Goal: Task Accomplishment & Management: Manage account settings

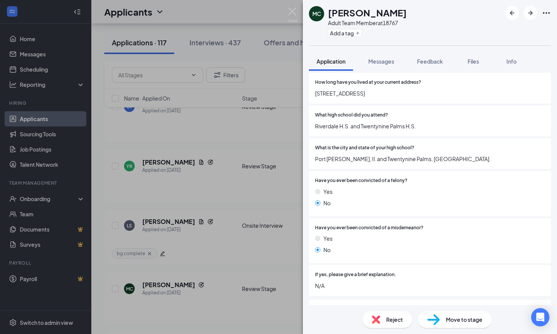
scroll to position [495, 0]
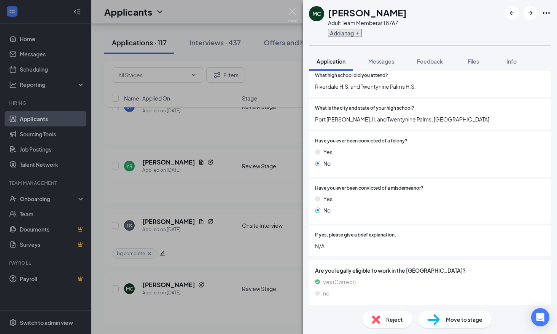
click at [354, 34] on button "Add a tag" at bounding box center [345, 33] width 34 height 8
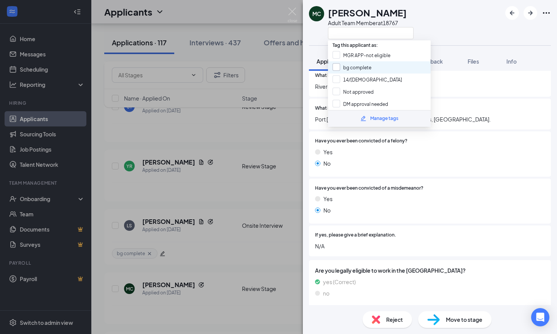
click at [353, 64] on input "bg complete" at bounding box center [352, 67] width 39 height 8
checkbox input "true"
click at [392, 192] on div "Have you ever been convicted of a misdemeanor? Yes No" at bounding box center [430, 201] width 230 height 33
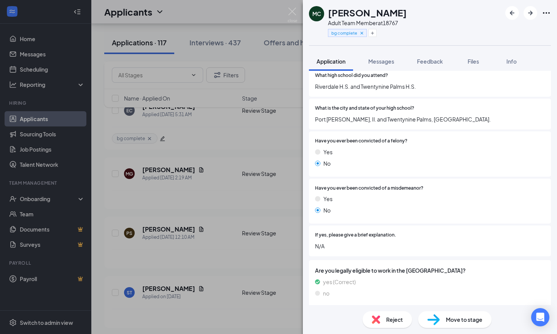
scroll to position [346, 0]
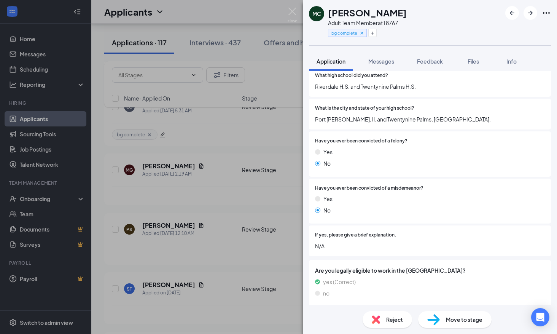
click at [453, 316] on span "Move to stage" at bounding box center [464, 319] width 37 height 8
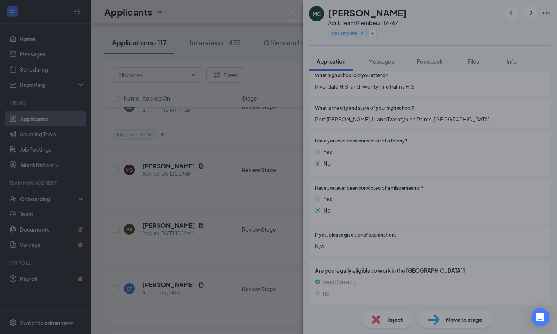
type input "Onsite Interview (next stage)"
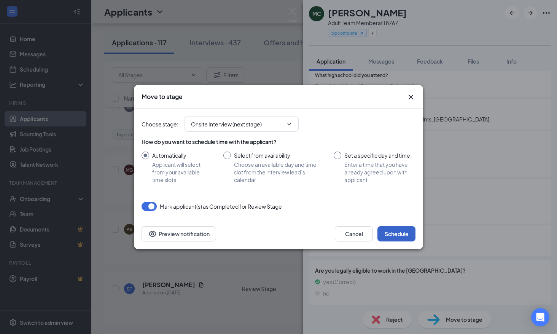
drag, startPoint x: 400, startPoint y: 236, endPoint x: 29, endPoint y: 61, distance: 411.0
click at [400, 236] on button "Schedule" at bounding box center [397, 233] width 38 height 15
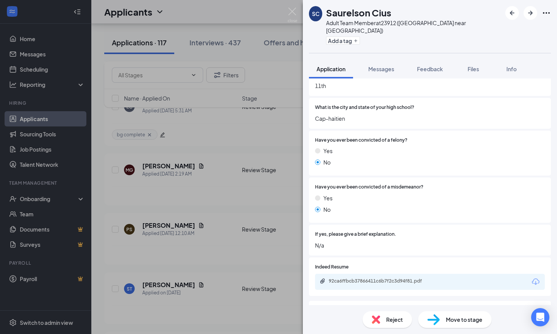
scroll to position [609, 0]
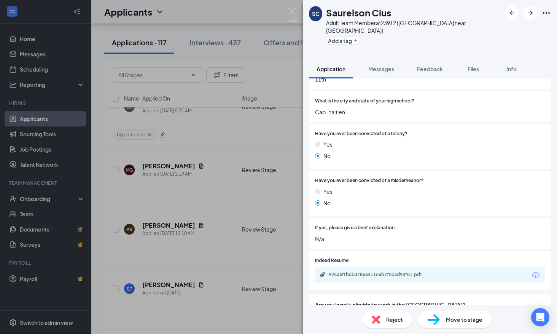
click at [342, 37] on div "Add a tag" at bounding box center [413, 40] width 175 height 13
click at [342, 37] on button "Add a tag" at bounding box center [343, 41] width 34 height 8
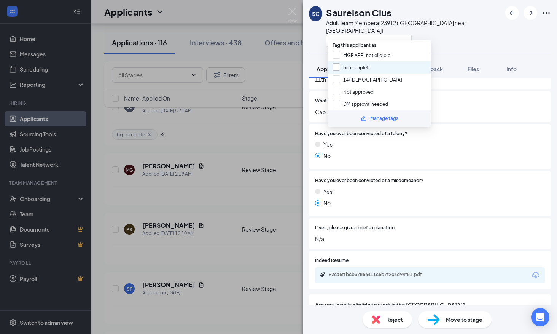
click at [347, 66] on input "bg complete" at bounding box center [352, 67] width 39 height 8
checkbox input "true"
click at [394, 218] on div "If yes, please give a brief explanation. N/a" at bounding box center [430, 233] width 242 height 31
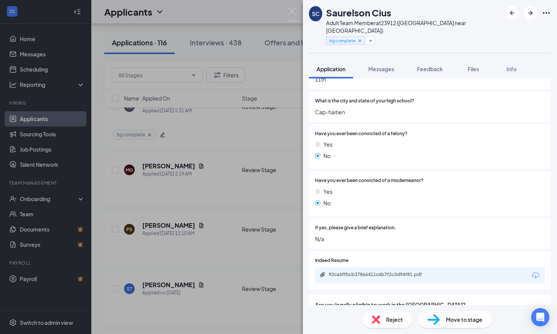
click at [459, 316] on span "Move to stage" at bounding box center [464, 319] width 37 height 8
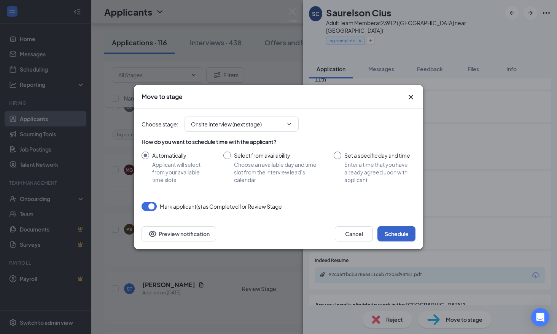
click at [398, 233] on button "Schedule" at bounding box center [397, 233] width 38 height 15
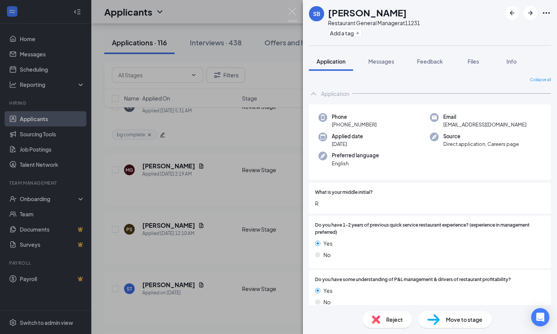
click at [219, 152] on div "SB [PERSON_NAME] Restaurant General Manager at 11231 Add a tag Application Mess…" at bounding box center [278, 167] width 557 height 334
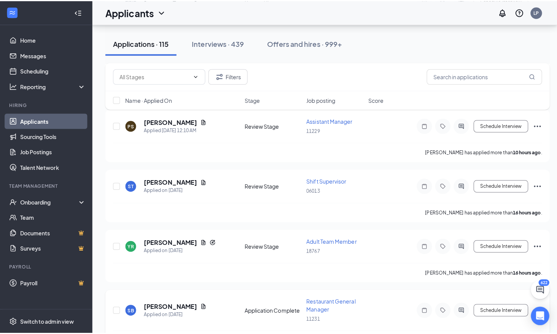
scroll to position [499, 0]
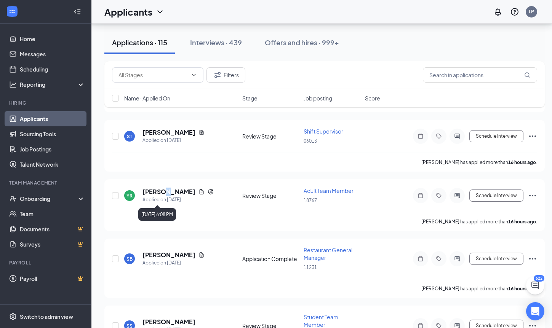
drag, startPoint x: 166, startPoint y: 193, endPoint x: 4, endPoint y: 171, distance: 162.9
click at [165, 193] on h5 "[PERSON_NAME]" at bounding box center [168, 192] width 53 height 8
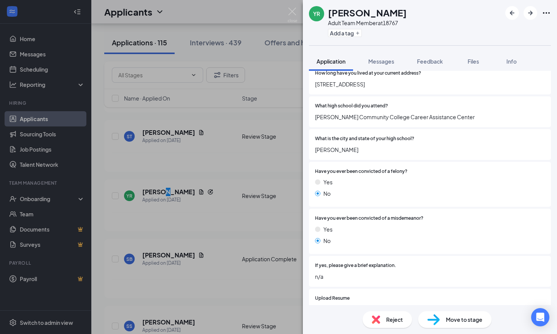
scroll to position [571, 0]
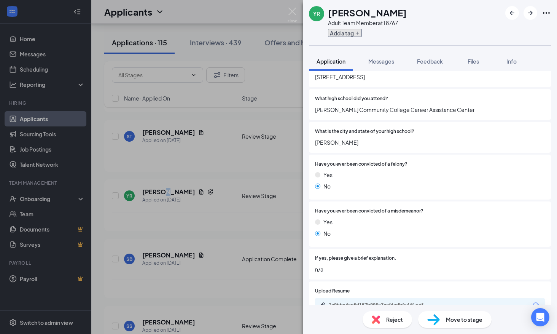
click at [346, 33] on button "Add a tag" at bounding box center [345, 33] width 34 height 8
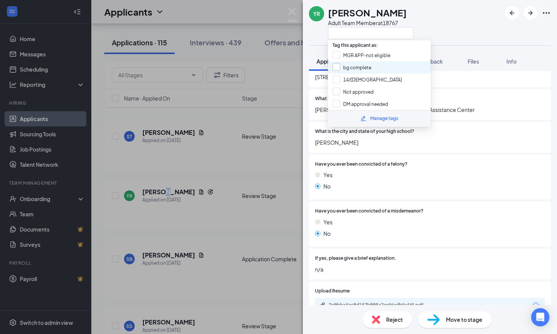
click at [358, 69] on input "bg complete" at bounding box center [352, 67] width 39 height 8
checkbox input "true"
click at [393, 182] on div "Yes No" at bounding box center [430, 182] width 230 height 23
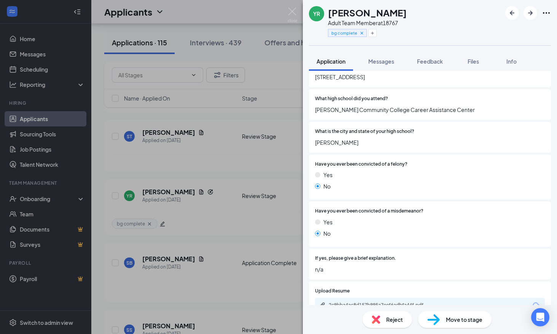
click at [460, 319] on span "Move to stage" at bounding box center [464, 319] width 37 height 8
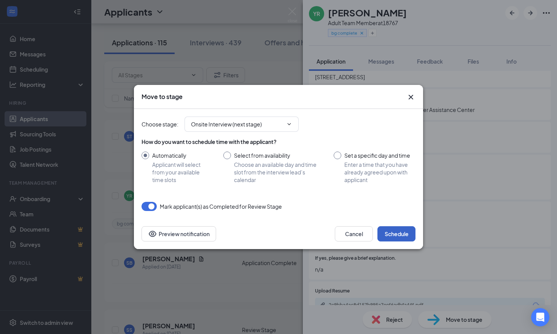
click at [401, 235] on button "Schedule" at bounding box center [397, 233] width 38 height 15
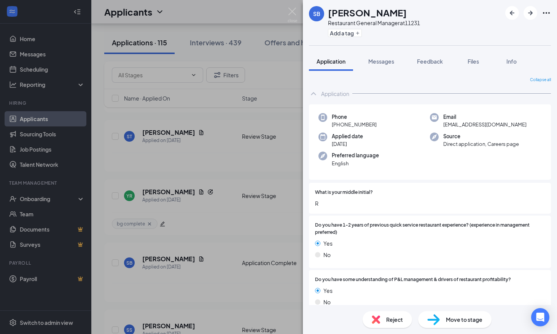
click at [217, 212] on div "SB [PERSON_NAME] Restaurant General Manager at 11231 Add a tag Application Mess…" at bounding box center [278, 167] width 557 height 334
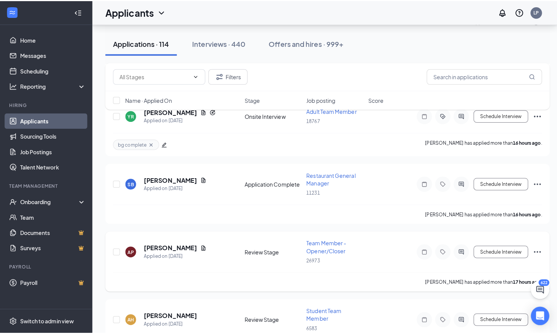
scroll to position [613, 0]
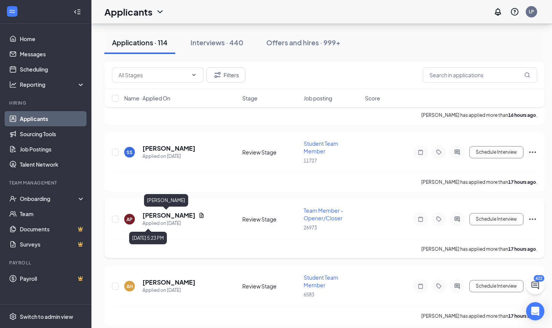
click at [163, 218] on h5 "[PERSON_NAME]" at bounding box center [168, 215] width 53 height 8
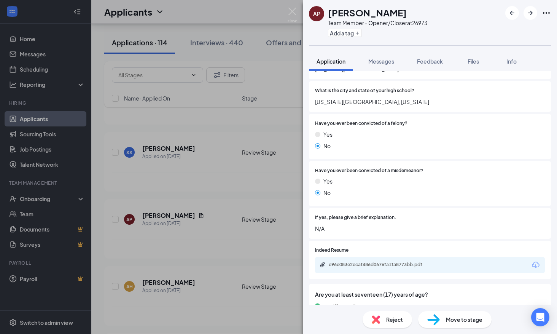
scroll to position [571, 0]
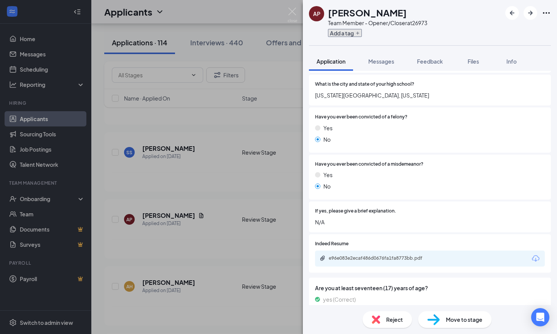
click at [342, 33] on button "Add a tag" at bounding box center [345, 33] width 34 height 8
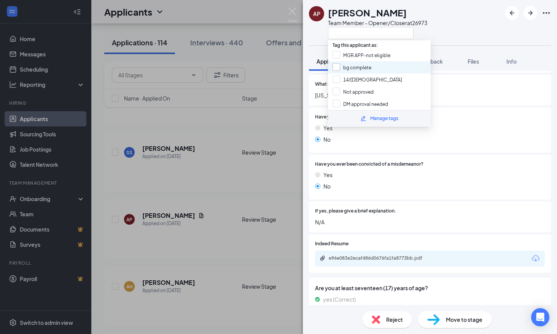
click at [357, 65] on input "bg complete" at bounding box center [352, 67] width 39 height 8
checkbox input "true"
click at [485, 250] on div "Indeed Resume e96e083e2ecaf486d0676fa1fa8773bb.pdf" at bounding box center [430, 253] width 230 height 26
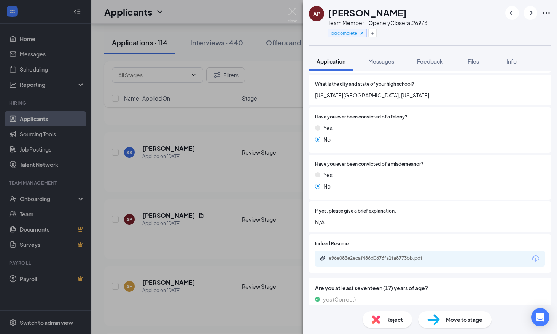
click at [469, 315] on div "Move to stage" at bounding box center [454, 319] width 73 height 17
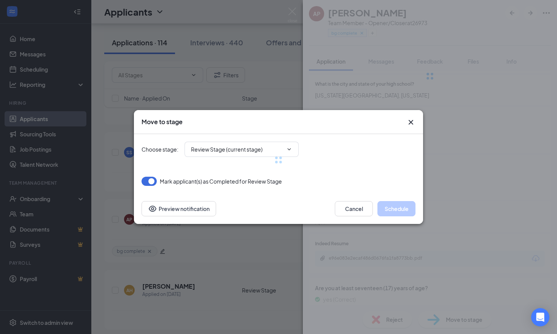
type input "Onsite Interview (next stage)"
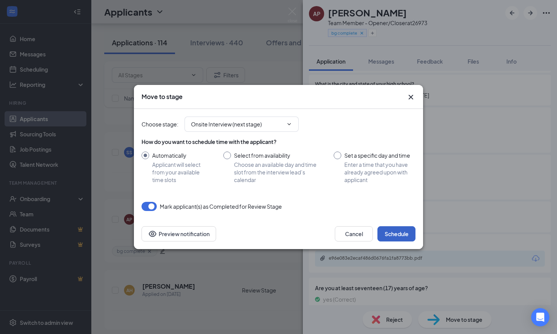
click at [403, 230] on button "Schedule" at bounding box center [397, 233] width 38 height 15
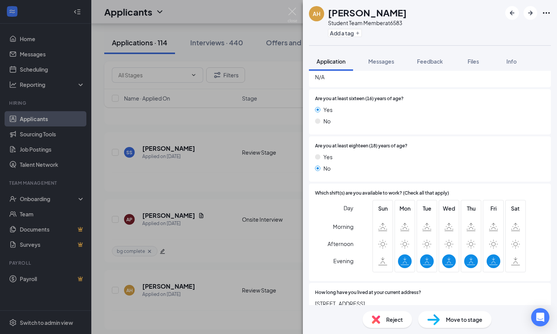
scroll to position [305, 0]
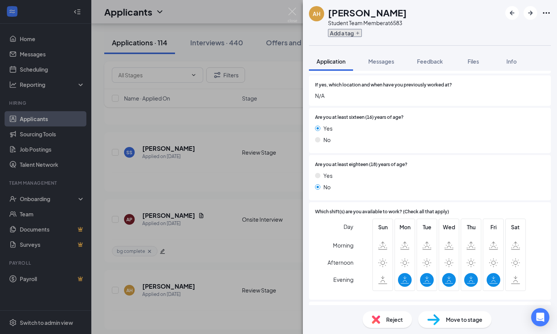
click at [352, 32] on button "Add a tag" at bounding box center [345, 33] width 34 height 8
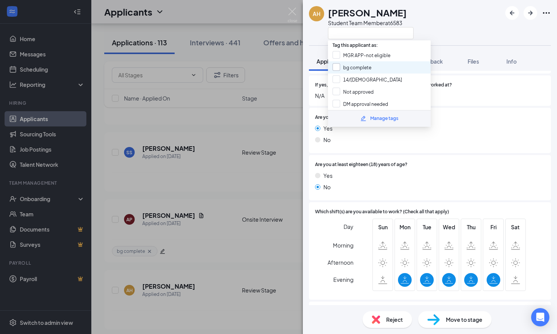
click at [365, 70] on input "bg complete" at bounding box center [352, 67] width 39 height 8
checkbox input "true"
drag, startPoint x: 412, startPoint y: 171, endPoint x: 414, endPoint y: 175, distance: 4.6
click at [412, 171] on div "Are you at least eighteen (18) years of age? Yes No" at bounding box center [430, 177] width 230 height 33
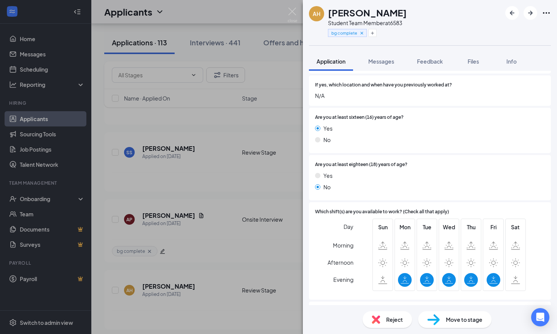
click at [450, 321] on span "Move to stage" at bounding box center [464, 319] width 37 height 8
type input "Onsite Interview (next stage)"
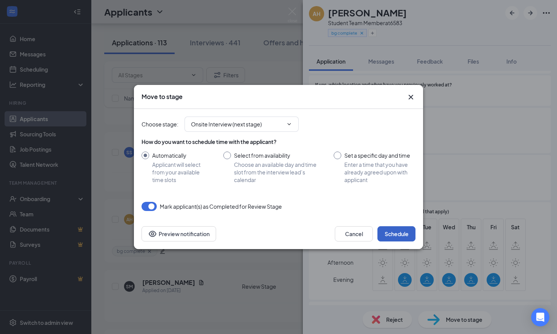
click at [400, 237] on button "Schedule" at bounding box center [397, 233] width 38 height 15
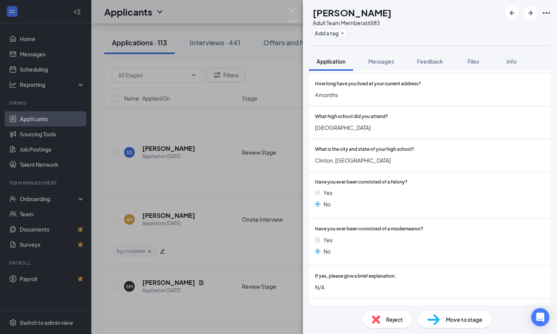
scroll to position [533, 0]
click at [337, 34] on button "Add a tag" at bounding box center [330, 33] width 34 height 8
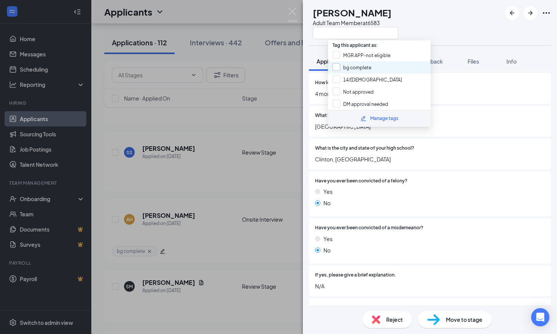
click at [354, 68] on input "bg complete" at bounding box center [352, 67] width 39 height 8
checkbox input "true"
click at [407, 168] on div "What is the city and state of your high school? [GEOGRAPHIC_DATA][PERSON_NAME]" at bounding box center [430, 154] width 242 height 31
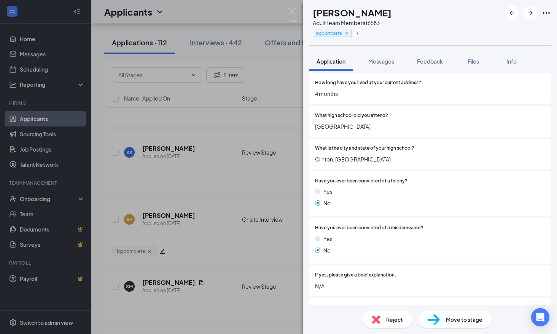
click at [453, 316] on span "Move to stage" at bounding box center [464, 319] width 37 height 8
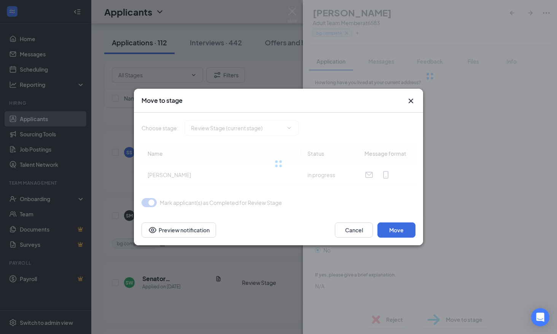
type input "Onsite Interview (next stage)"
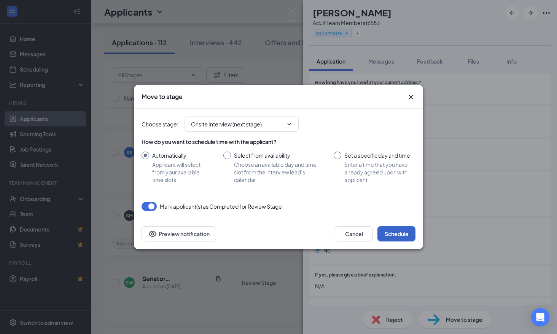
click at [393, 236] on button "Schedule" at bounding box center [397, 233] width 38 height 15
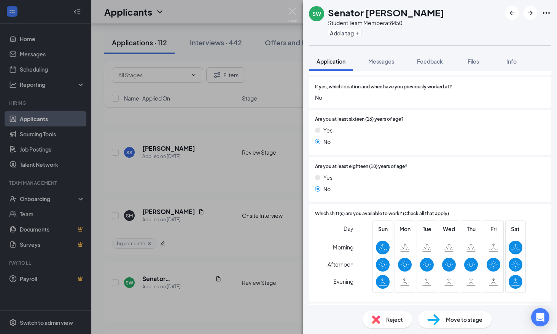
scroll to position [305, 0]
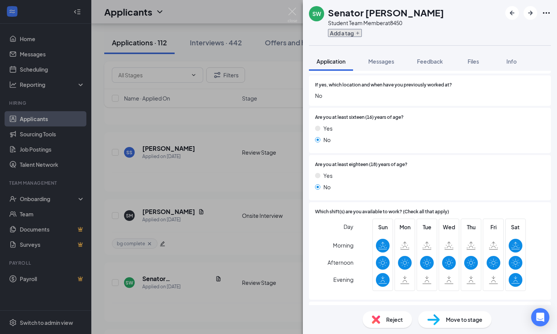
click at [344, 33] on button "Add a tag" at bounding box center [345, 33] width 34 height 8
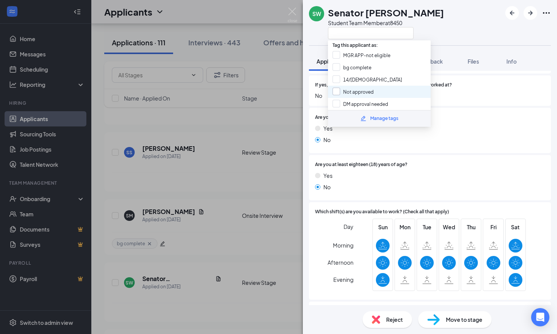
click at [343, 77] on input "14/[DEMOGRAPHIC_DATA]" at bounding box center [368, 79] width 70 height 8
checkbox input "true"
click at [347, 91] on input "Not approved" at bounding box center [353, 92] width 41 height 8
checkbox input "true"
click at [360, 162] on span "Are you at least eighteen (18) years of age?" at bounding box center [361, 164] width 92 height 7
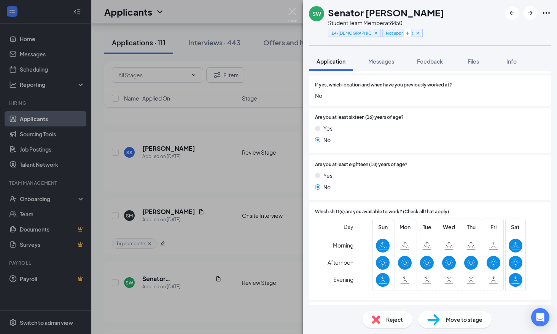
click at [390, 317] on span "Reject" at bounding box center [394, 319] width 17 height 8
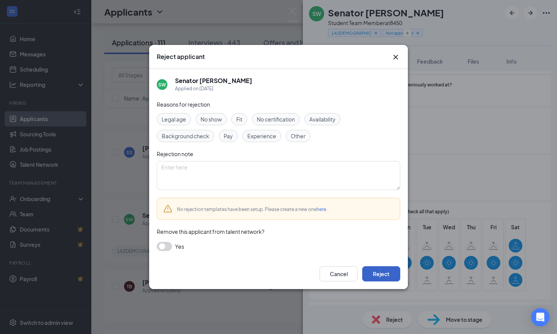
click at [386, 270] on button "Reject" at bounding box center [381, 273] width 38 height 15
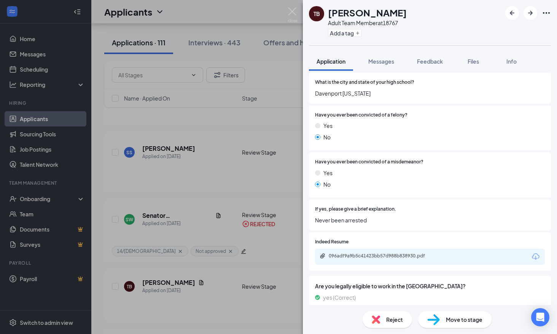
scroll to position [609, 0]
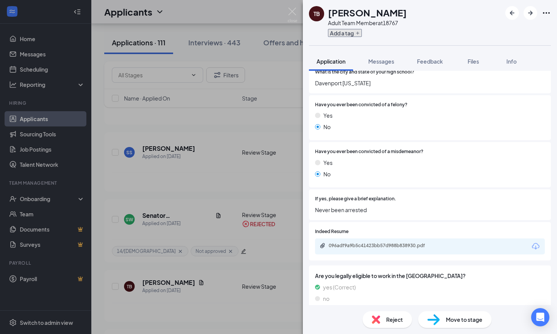
click at [343, 33] on button "Add a tag" at bounding box center [345, 33] width 34 height 8
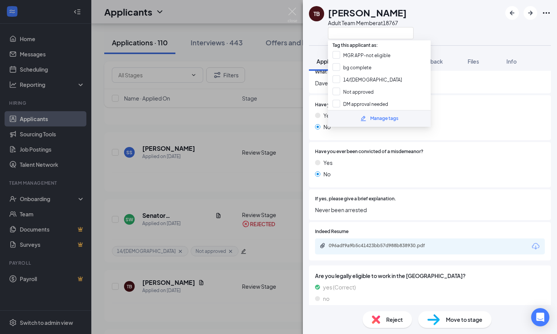
click at [513, 149] on div at bounding box center [484, 151] width 121 height 7
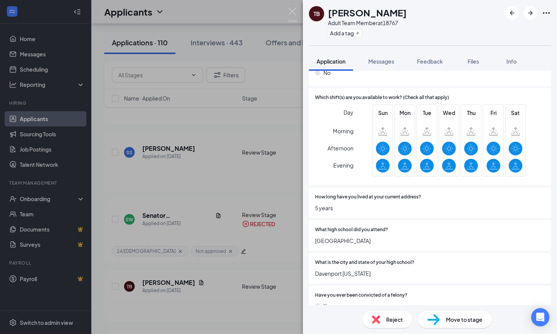
scroll to position [343, 0]
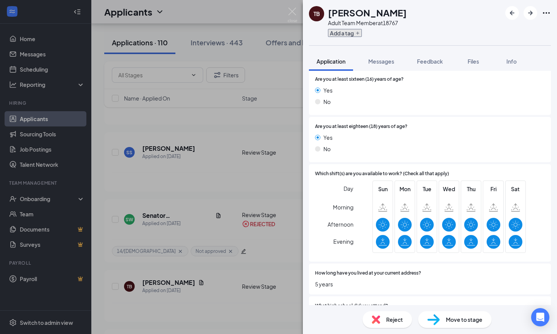
click at [343, 35] on button "Add a tag" at bounding box center [345, 33] width 34 height 8
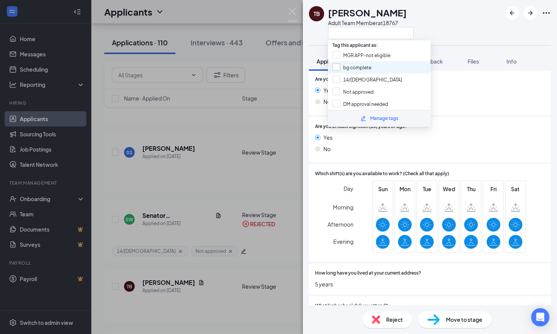
click at [353, 67] on input "bg complete" at bounding box center [352, 67] width 39 height 8
checkbox input "true"
click at [398, 210] on div at bounding box center [405, 208] width 14 height 14
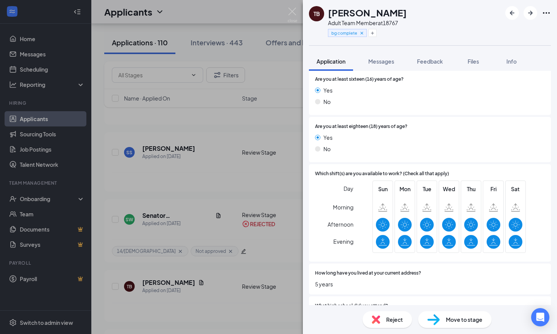
click at [439, 322] on img at bounding box center [433, 319] width 13 height 11
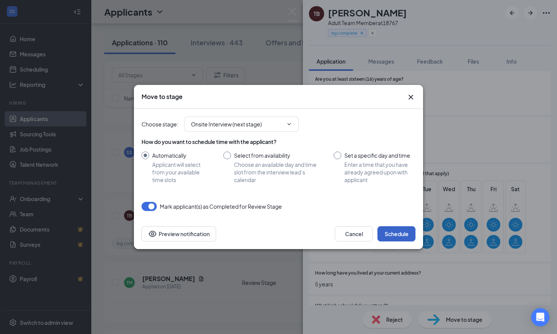
click at [395, 236] on button "Schedule" at bounding box center [397, 233] width 38 height 15
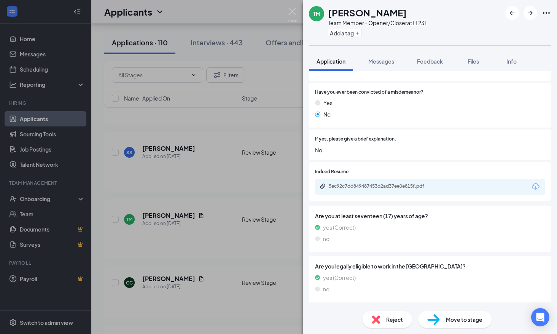
scroll to position [647, 0]
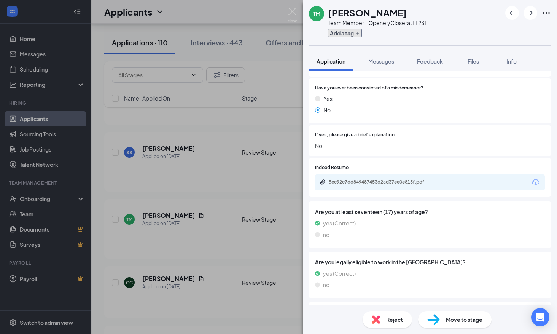
click at [346, 33] on button "Add a tag" at bounding box center [345, 33] width 34 height 8
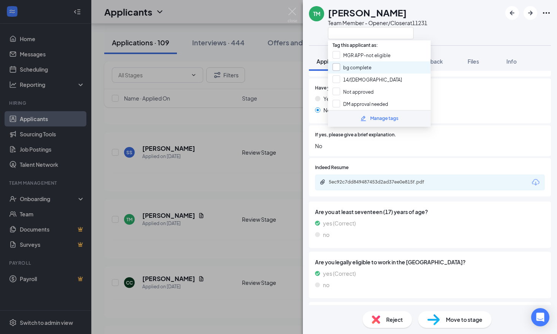
click at [351, 65] on input "bg complete" at bounding box center [352, 67] width 39 height 8
checkbox input "true"
click at [402, 258] on span "Are you legally eligible to work in the [GEOGRAPHIC_DATA]?" at bounding box center [430, 262] width 230 height 8
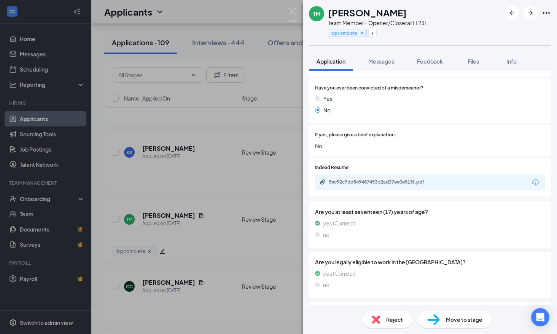
click at [446, 318] on span "Move to stage" at bounding box center [464, 319] width 37 height 8
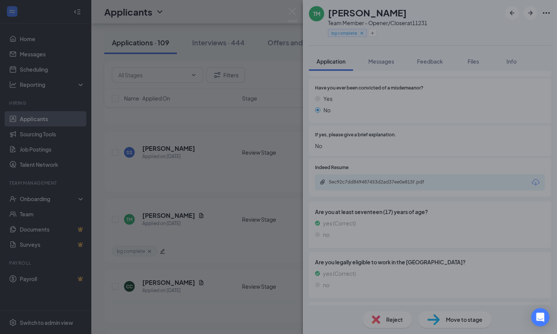
type input "Onsite Interview (next stage)"
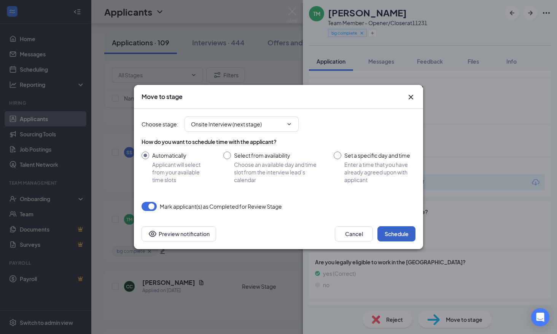
click at [408, 233] on button "Schedule" at bounding box center [397, 233] width 38 height 15
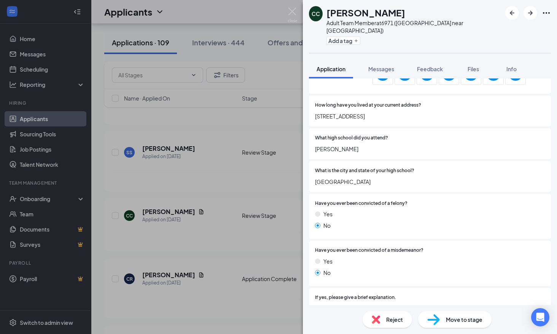
scroll to position [575, 0]
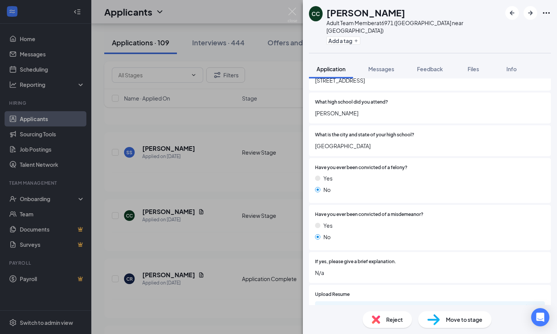
click at [375, 305] on div "f7e49d406d673aa2dd55b88ada149dbf.pdf" at bounding box center [382, 308] width 107 height 6
click at [353, 37] on button "Add a tag" at bounding box center [344, 41] width 34 height 8
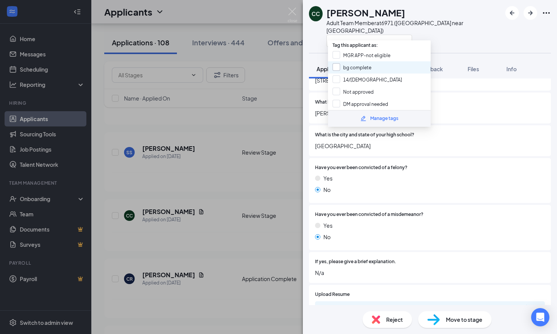
click at [354, 67] on input "bg complete" at bounding box center [352, 67] width 39 height 8
checkbox input "true"
click at [407, 164] on div "Have you ever been convicted of a felony? Yes No" at bounding box center [430, 180] width 230 height 33
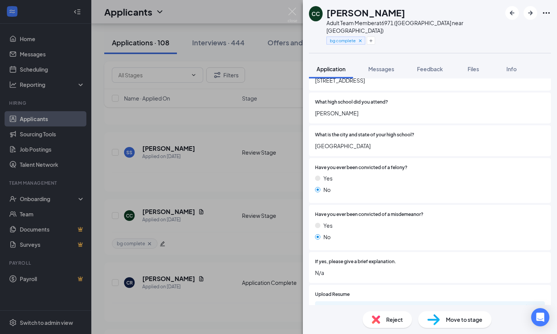
click at [462, 322] on span "Move to stage" at bounding box center [464, 319] width 37 height 8
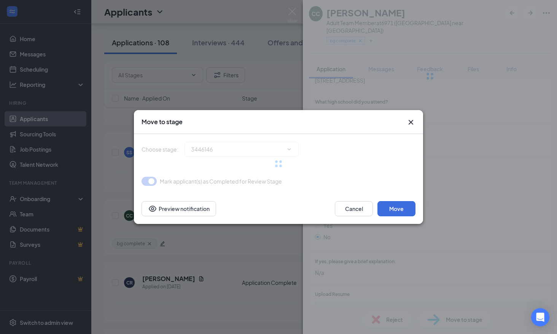
type input "Onsite Interview (next stage)"
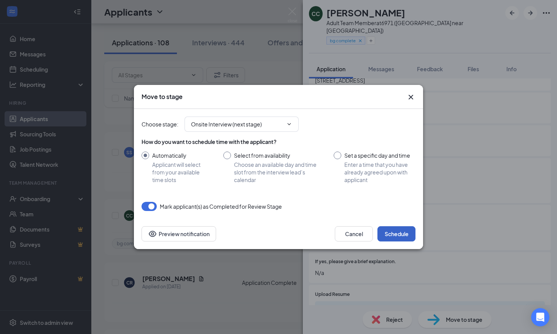
click at [403, 236] on button "Schedule" at bounding box center [397, 233] width 38 height 15
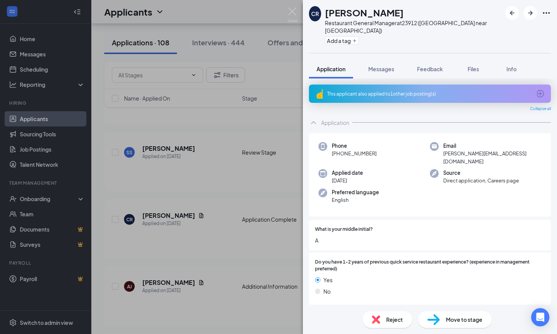
click at [184, 190] on div "[PERSON_NAME] Restaurant General Manager at 23912 (Blairs Ferry near Target) Ad…" at bounding box center [278, 167] width 557 height 334
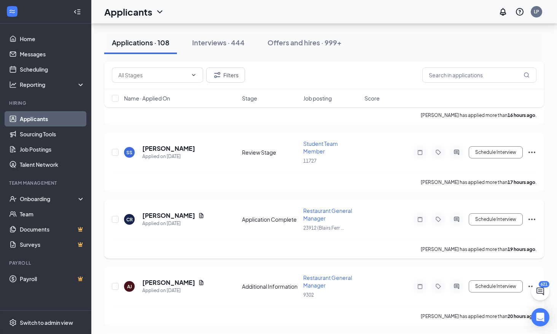
click at [250, 246] on div "[PERSON_NAME] has applied more than 19 hours ago ." at bounding box center [324, 248] width 425 height 19
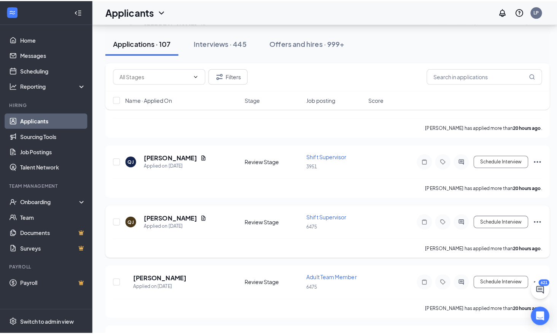
scroll to position [841, 0]
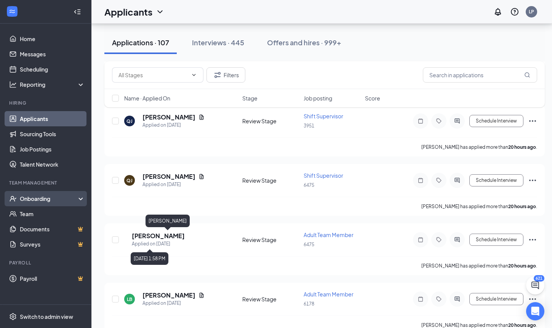
click at [178, 236] on h5 "[PERSON_NAME]" at bounding box center [158, 236] width 53 height 8
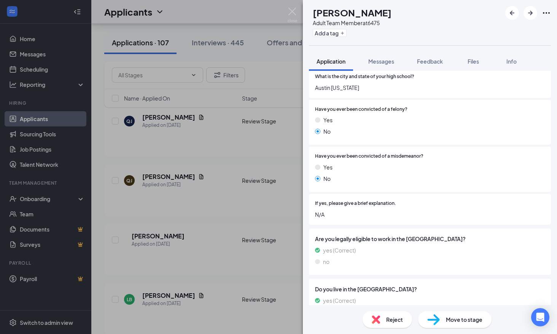
scroll to position [609, 0]
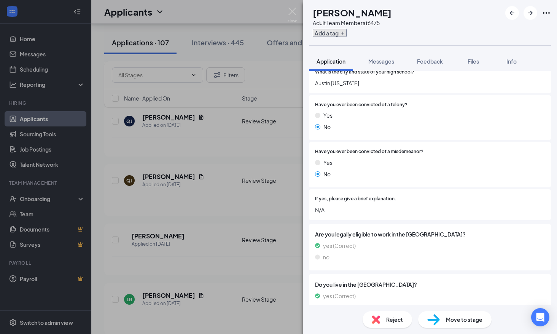
click at [343, 34] on button "Add a tag" at bounding box center [330, 33] width 34 height 8
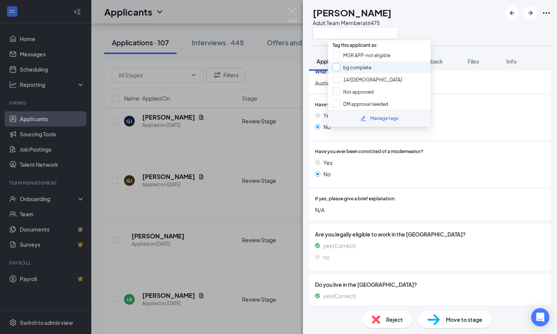
click at [348, 65] on input "bg complete" at bounding box center [352, 67] width 39 height 8
checkbox input "true"
click at [409, 237] on span "Are you legally eligible to work in the [GEOGRAPHIC_DATA]?" at bounding box center [430, 234] width 230 height 8
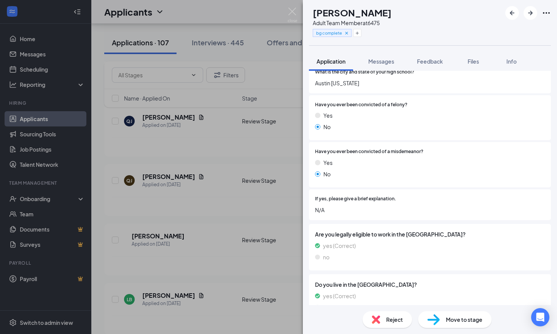
click at [452, 313] on div "Move to stage" at bounding box center [454, 319] width 73 height 17
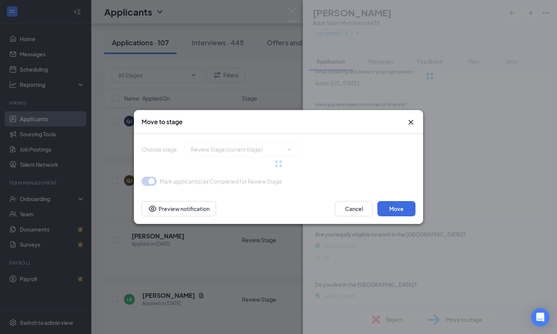
type input "Onsite Interview (next stage)"
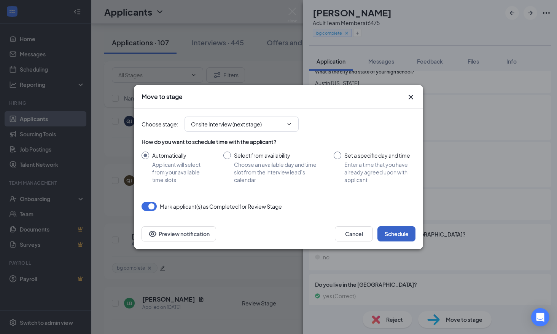
click at [392, 232] on button "Schedule" at bounding box center [397, 233] width 38 height 15
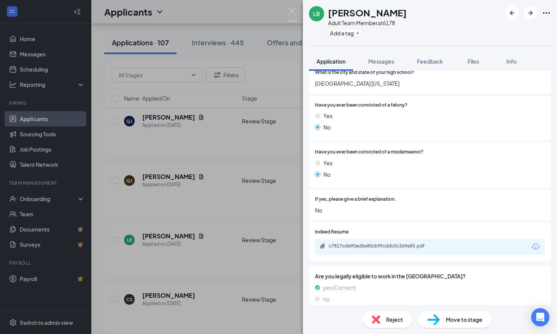
scroll to position [609, 0]
click at [337, 32] on button "Add a tag" at bounding box center [345, 33] width 34 height 8
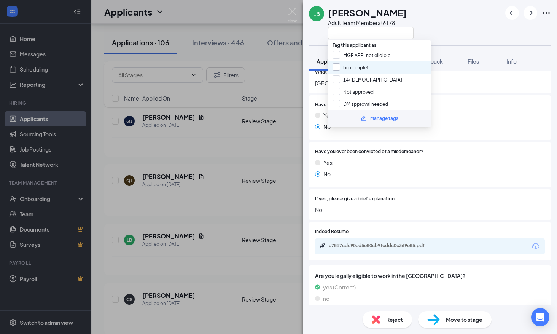
click at [356, 65] on input "bg complete" at bounding box center [352, 67] width 39 height 8
checkbox input "true"
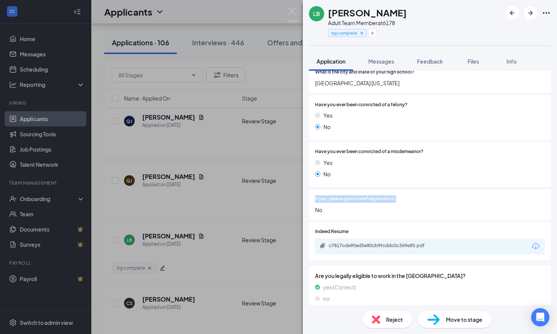
click at [436, 319] on img at bounding box center [433, 319] width 13 height 11
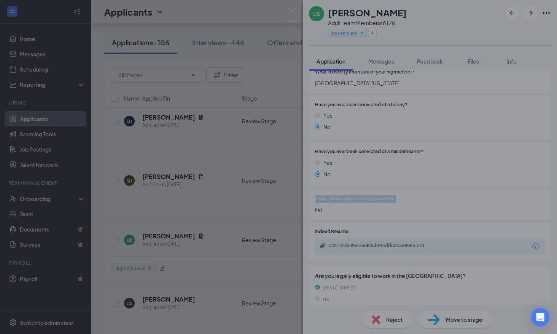
type input "Onsite Interview (next stage)"
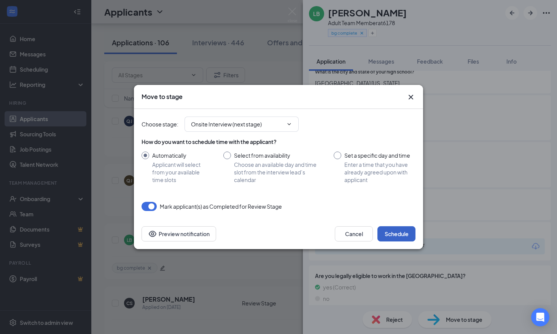
click at [385, 228] on button "Schedule" at bounding box center [397, 233] width 38 height 15
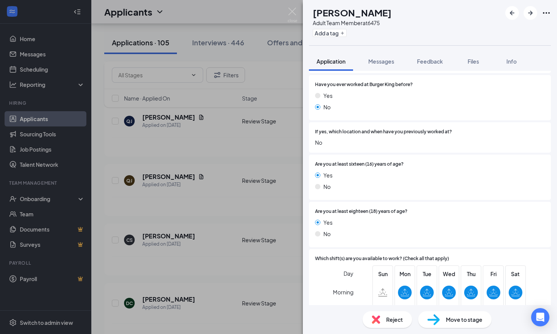
scroll to position [266, 0]
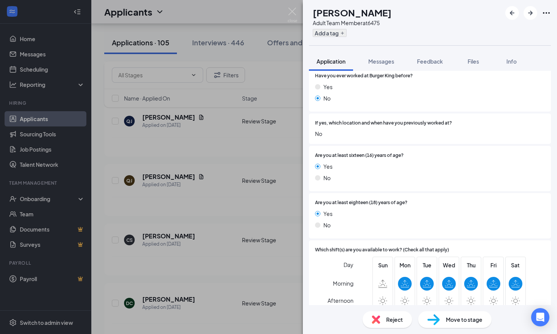
drag, startPoint x: 366, startPoint y: 32, endPoint x: 357, endPoint y: 33, distance: 8.8
click at [366, 32] on div "Add a tag" at bounding box center [352, 33] width 79 height 13
click at [344, 33] on icon "Plus" at bounding box center [342, 33] width 3 height 3
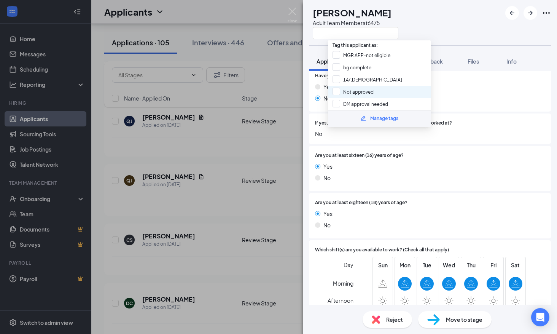
drag, startPoint x: 351, startPoint y: 92, endPoint x: 353, endPoint y: 97, distance: 5.3
click at [351, 92] on input "Not approved" at bounding box center [353, 92] width 41 height 8
checkbox input "true"
click at [380, 159] on span "Are you at least sixteen (16) years of age?" at bounding box center [359, 155] width 89 height 7
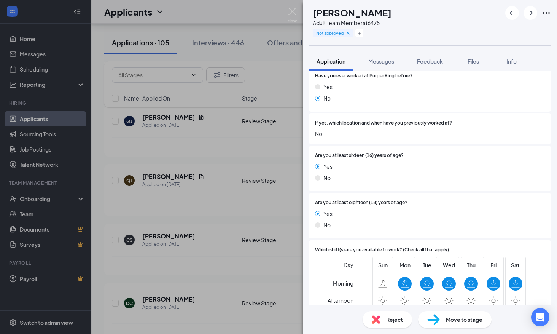
click at [388, 317] on span "Reject" at bounding box center [394, 319] width 17 height 8
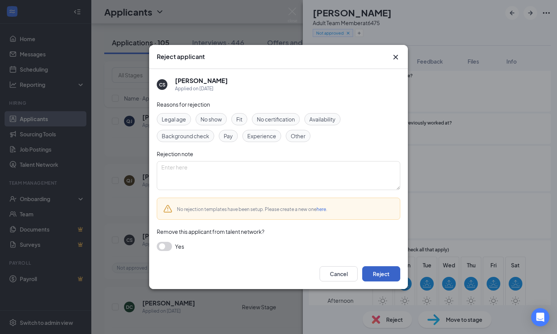
drag, startPoint x: 381, startPoint y: 274, endPoint x: 399, endPoint y: 260, distance: 22.2
click at [382, 273] on button "Reject" at bounding box center [381, 273] width 38 height 15
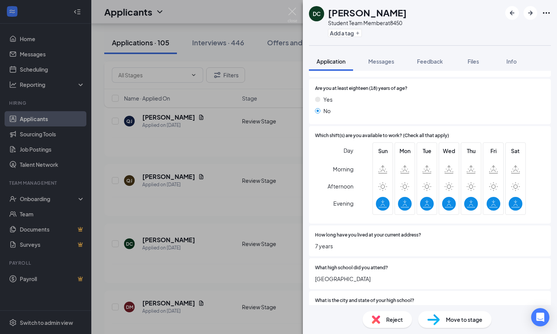
scroll to position [343, 0]
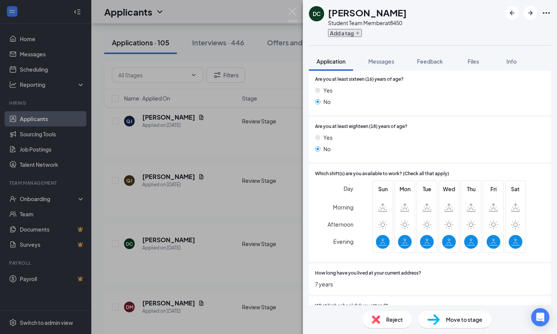
click at [344, 30] on button "Add a tag" at bounding box center [345, 33] width 34 height 8
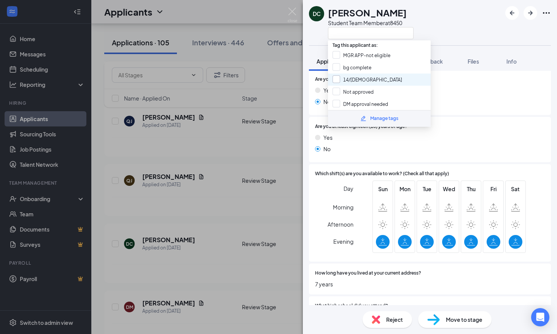
click at [353, 78] on input "14/[DEMOGRAPHIC_DATA]" at bounding box center [368, 79] width 70 height 8
checkbox input "true"
click at [355, 94] on input "Not approved" at bounding box center [353, 92] width 41 height 8
checkbox input "true"
drag, startPoint x: 363, startPoint y: 167, endPoint x: 364, endPoint y: 207, distance: 40.7
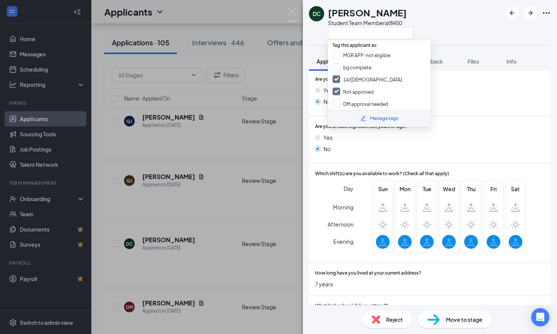
click at [363, 167] on div "Which shift(s) are you available to work? (Check all that apply) Day Morning Af…" at bounding box center [430, 212] width 242 height 97
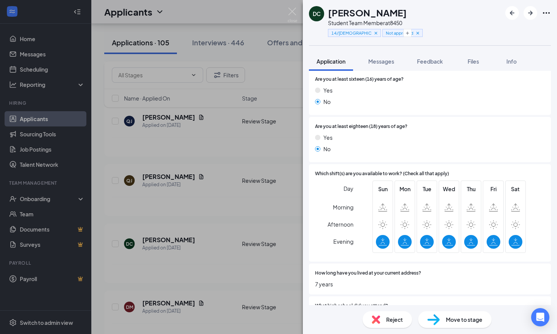
click at [388, 321] on span "Reject" at bounding box center [394, 319] width 17 height 8
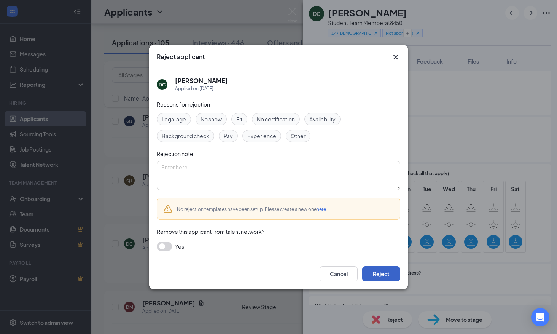
click at [380, 274] on button "Reject" at bounding box center [381, 273] width 38 height 15
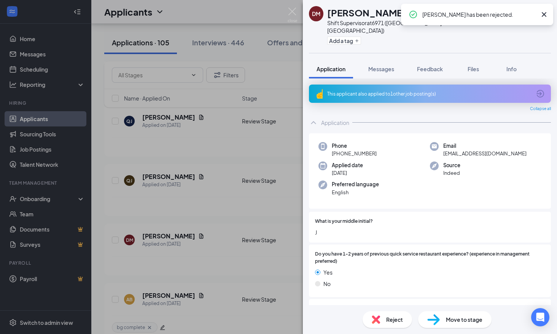
click at [193, 211] on div "[PERSON_NAME] Shift Supervisor at 6971 ([GEOGRAPHIC_DATA] near [GEOGRAPHIC_DATA…" at bounding box center [278, 167] width 557 height 334
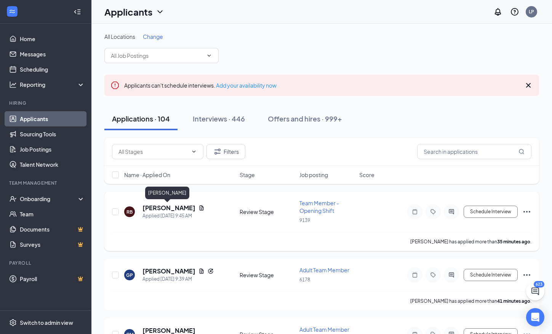
click at [171, 208] on h5 "[PERSON_NAME]" at bounding box center [168, 208] width 53 height 8
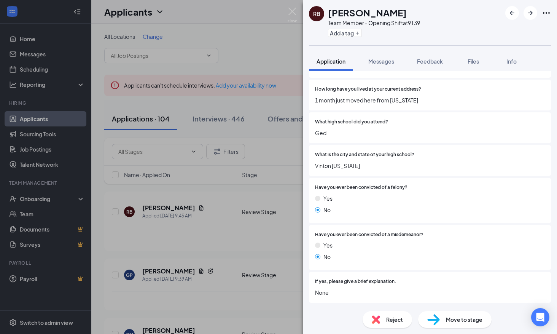
scroll to position [493, 0]
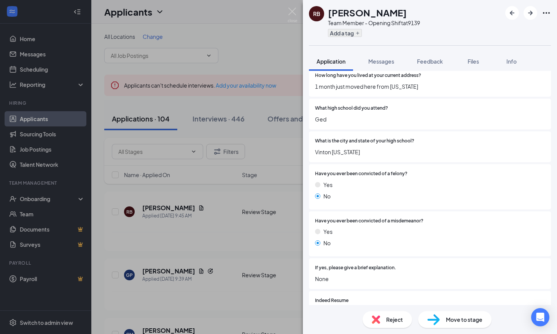
drag, startPoint x: 335, startPoint y: 28, endPoint x: 338, endPoint y: 34, distance: 6.6
click at [335, 28] on div "Add a tag" at bounding box center [374, 33] width 92 height 13
click at [338, 34] on button "Add a tag" at bounding box center [345, 33] width 34 height 8
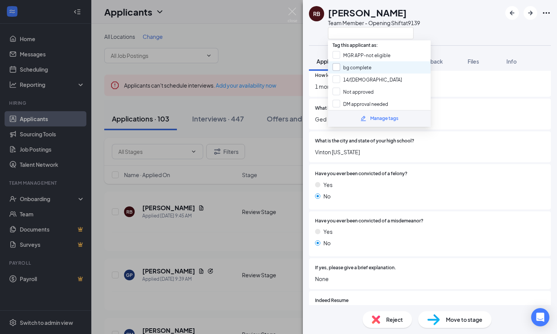
click at [341, 63] on input "bg complete" at bounding box center [352, 67] width 39 height 8
checkbox input "true"
click at [427, 246] on div "No" at bounding box center [430, 243] width 230 height 8
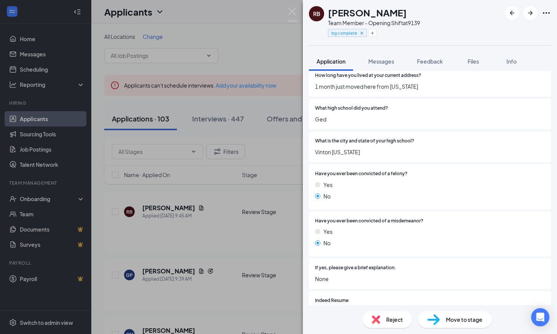
click at [450, 316] on span "Move to stage" at bounding box center [464, 319] width 37 height 8
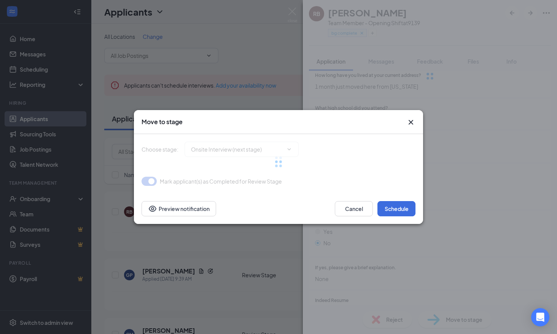
type input "Onsite Interview (next stage)"
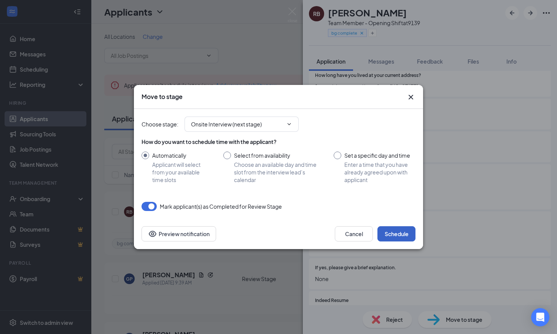
click at [399, 229] on button "Schedule" at bounding box center [397, 233] width 38 height 15
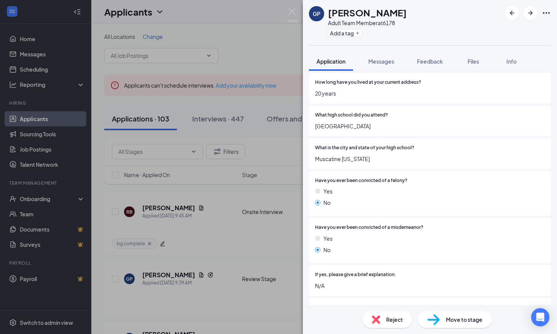
scroll to position [609, 0]
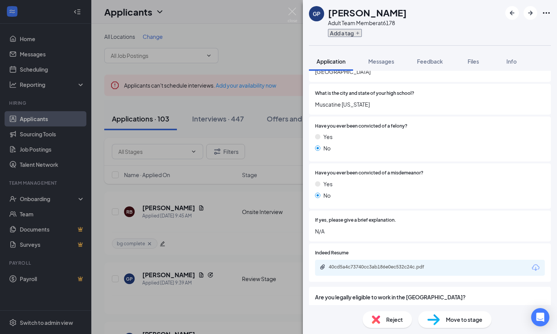
click at [344, 34] on button "Add a tag" at bounding box center [345, 33] width 34 height 8
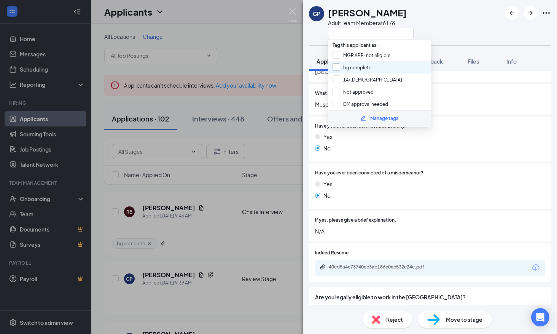
click at [354, 69] on input "bg complete" at bounding box center [352, 67] width 39 height 8
checkbox input "true"
drag, startPoint x: 392, startPoint y: 181, endPoint x: 397, endPoint y: 192, distance: 11.8
click at [392, 183] on div "Yes" at bounding box center [430, 184] width 230 height 8
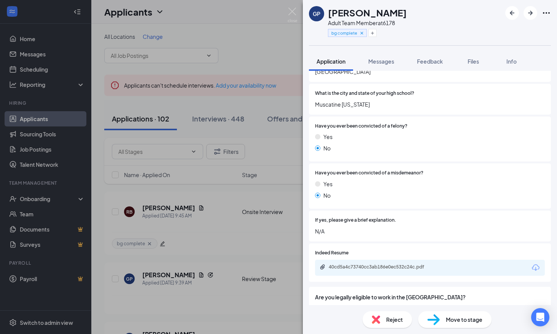
click at [450, 330] on div "Reject Move to stage" at bounding box center [430, 319] width 254 height 29
click at [450, 322] on span "Move to stage" at bounding box center [464, 319] width 37 height 8
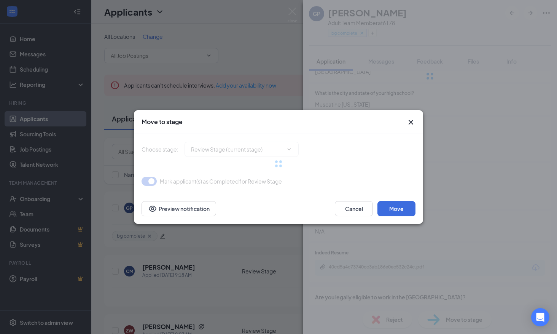
type input "Onsite Interview (next stage)"
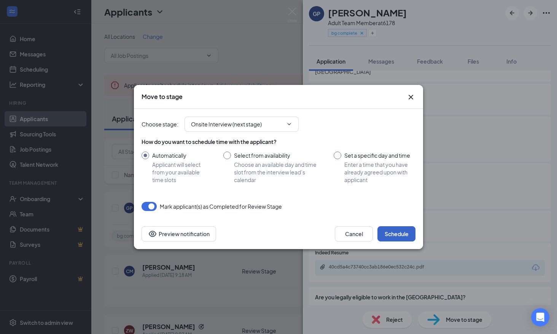
click at [403, 235] on button "Schedule" at bounding box center [397, 233] width 38 height 15
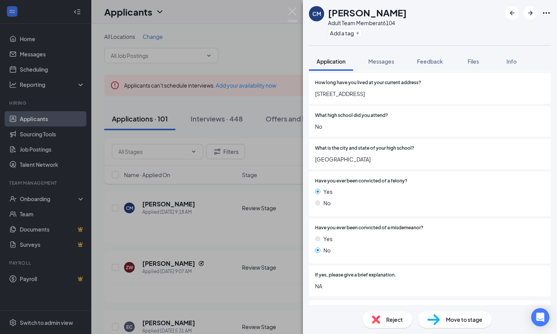
scroll to position [609, 0]
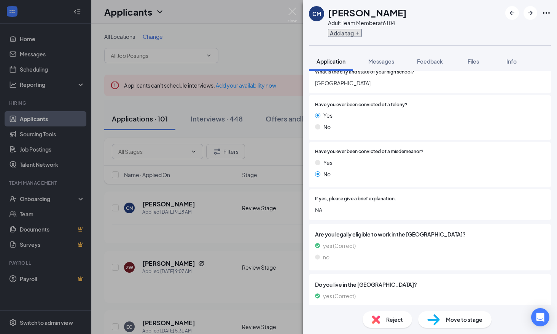
click at [349, 31] on button "Add a tag" at bounding box center [345, 33] width 34 height 8
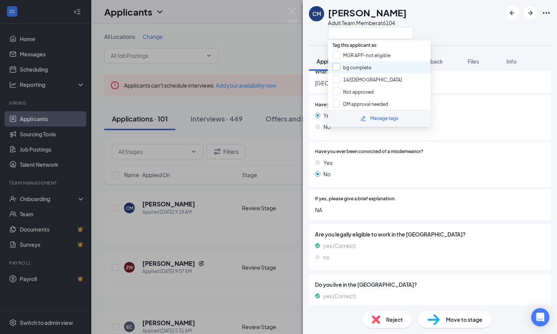
drag, startPoint x: 354, startPoint y: 67, endPoint x: 422, endPoint y: 230, distance: 176.7
click at [354, 67] on input "bg complete" at bounding box center [352, 67] width 39 height 8
checkbox input "true"
click at [433, 249] on div "yes (Correct)" at bounding box center [430, 245] width 230 height 8
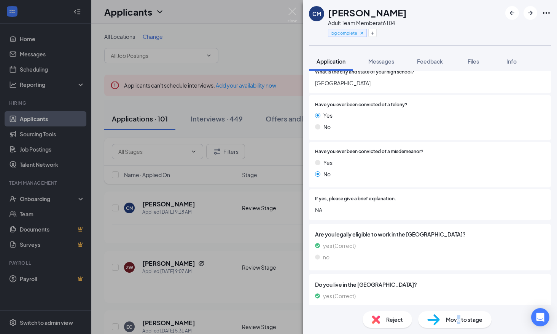
click at [458, 315] on div "Move to stage" at bounding box center [454, 319] width 73 height 17
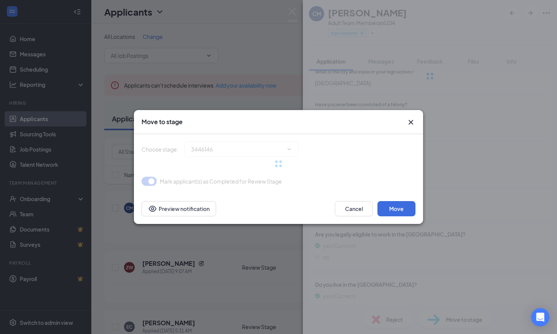
type input "Onsite Interview (next stage)"
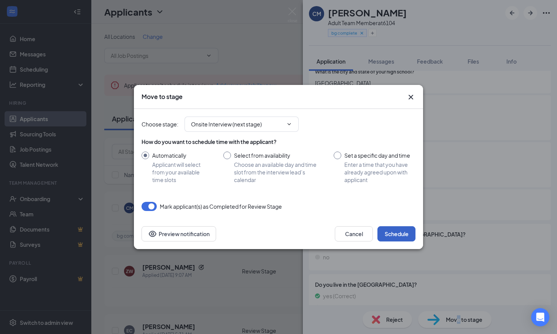
click at [410, 233] on button "Schedule" at bounding box center [397, 233] width 38 height 15
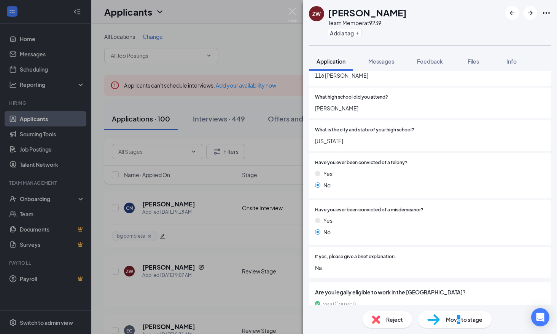
scroll to position [533, 0]
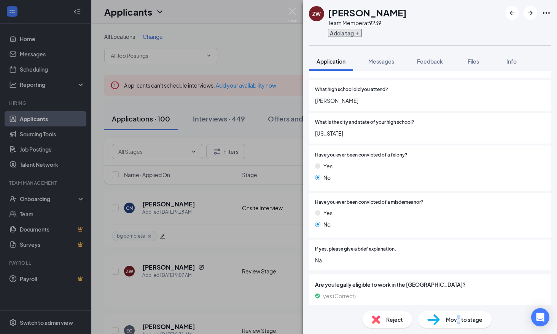
click at [343, 36] on button "Add a tag" at bounding box center [345, 33] width 34 height 8
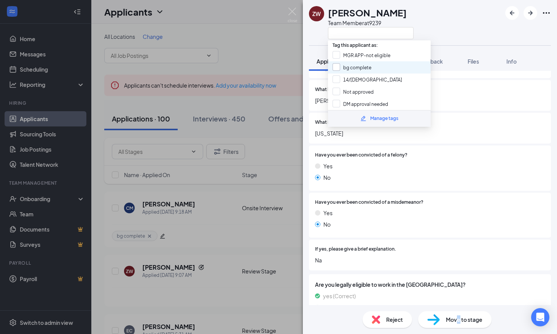
click at [357, 70] on input "bg complete" at bounding box center [352, 67] width 39 height 8
checkbox input "true"
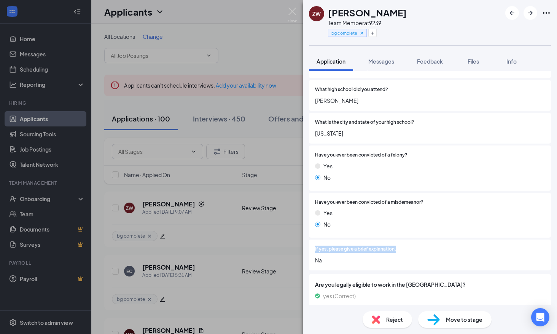
click at [238, 245] on div "ZW [PERSON_NAME] Team Member at 9239 bg complete Application Messages Feedback …" at bounding box center [278, 167] width 557 height 334
